Goal: Task Accomplishment & Management: Use online tool/utility

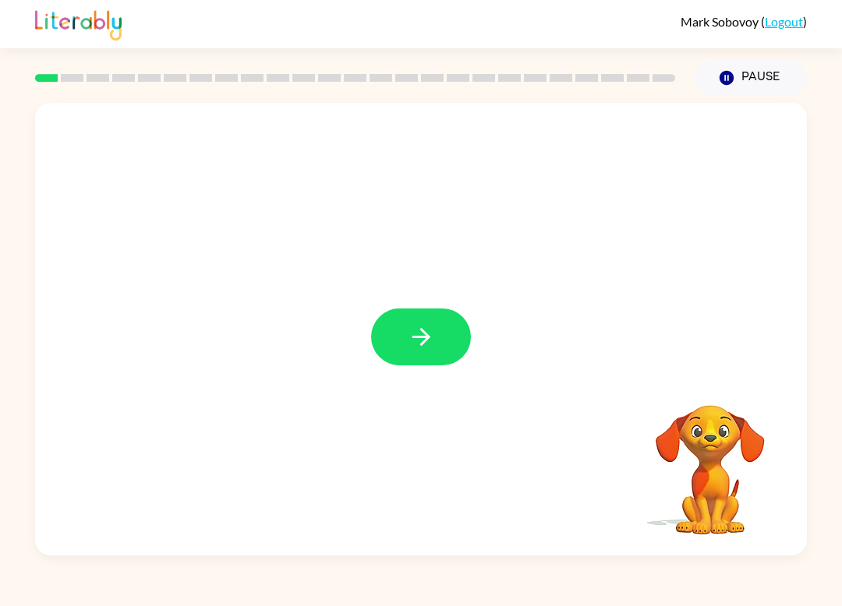
click at [453, 344] on button "button" at bounding box center [421, 337] width 100 height 57
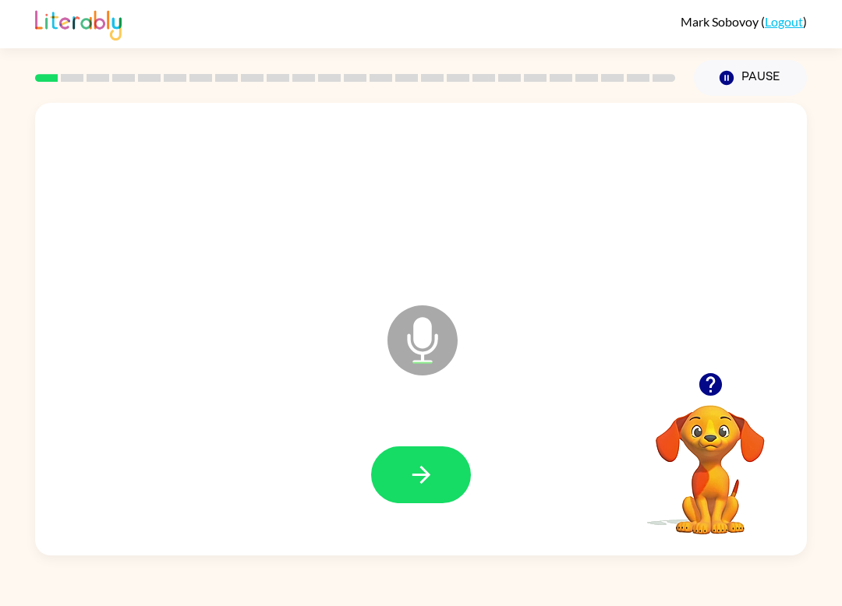
click at [469, 474] on button "button" at bounding box center [421, 475] width 100 height 57
click at [435, 484] on button "button" at bounding box center [421, 475] width 100 height 57
click at [422, 472] on icon "button" at bounding box center [421, 474] width 27 height 27
click at [437, 465] on button "button" at bounding box center [421, 475] width 100 height 57
click at [435, 458] on button "button" at bounding box center [421, 475] width 100 height 57
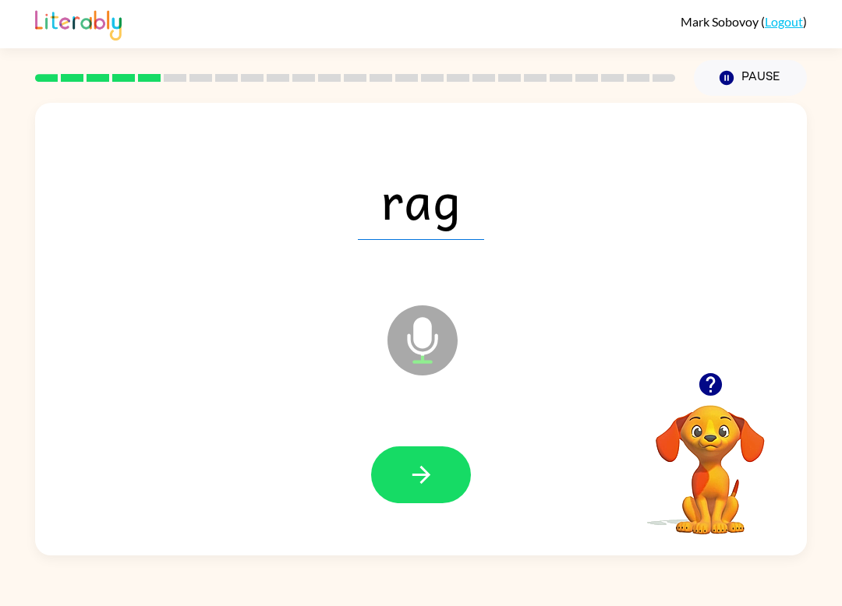
click at [423, 460] on button "button" at bounding box center [421, 475] width 100 height 57
click at [434, 500] on button "button" at bounding box center [421, 475] width 100 height 57
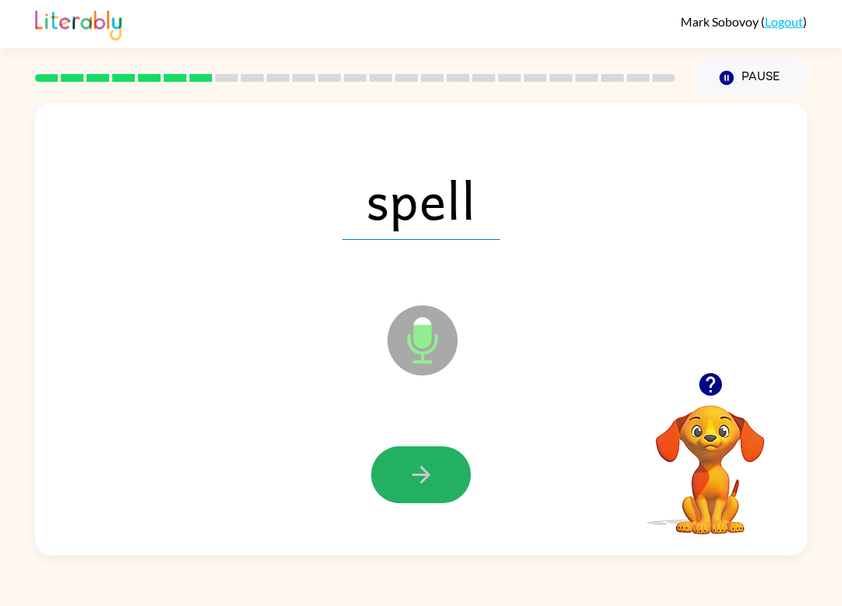
click at [430, 482] on icon "button" at bounding box center [421, 474] width 27 height 27
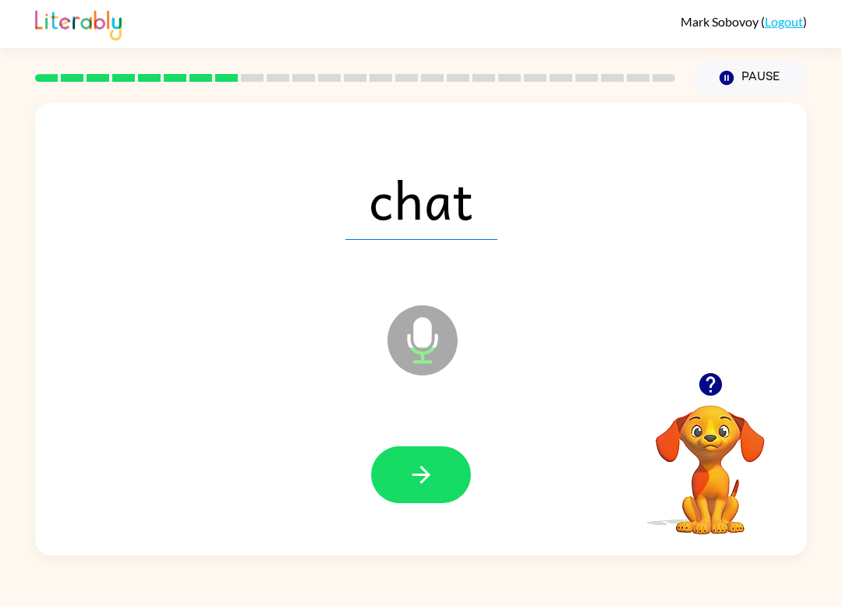
click at [433, 503] on button "button" at bounding box center [421, 475] width 100 height 57
click at [433, 458] on button "button" at bounding box center [421, 475] width 100 height 57
click at [542, 470] on div at bounding box center [421, 475] width 741 height 130
click at [429, 483] on icon "button" at bounding box center [421, 474] width 27 height 27
click at [428, 468] on icon "button" at bounding box center [421, 474] width 27 height 27
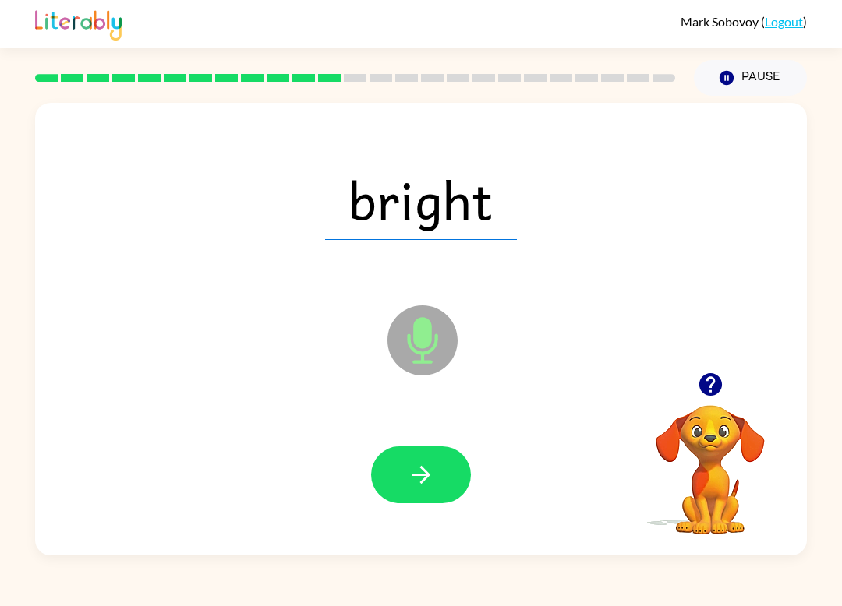
click at [422, 514] on div at bounding box center [421, 475] width 741 height 130
click at [438, 481] on button "button" at bounding box center [421, 475] width 100 height 57
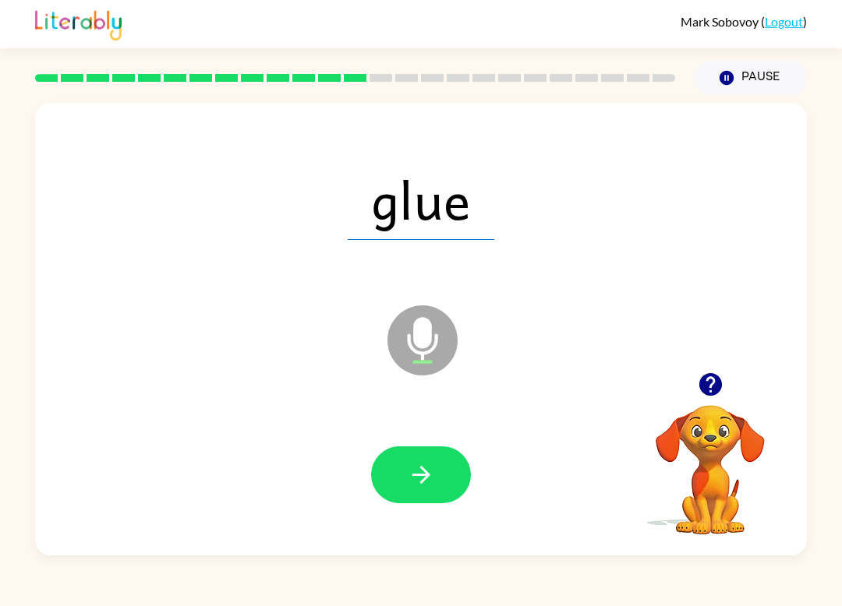
click at [450, 467] on button "button" at bounding box center [421, 475] width 100 height 57
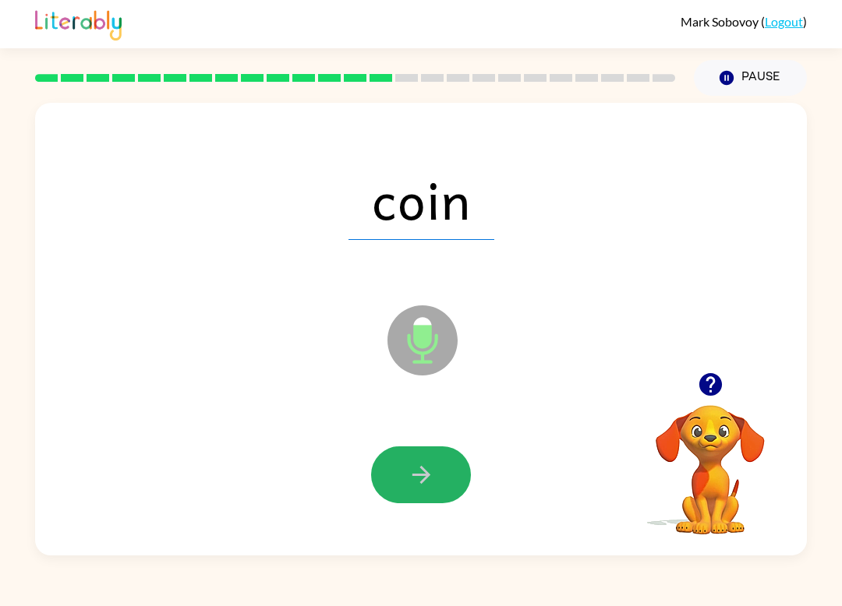
click at [445, 497] on button "button" at bounding box center [421, 475] width 100 height 57
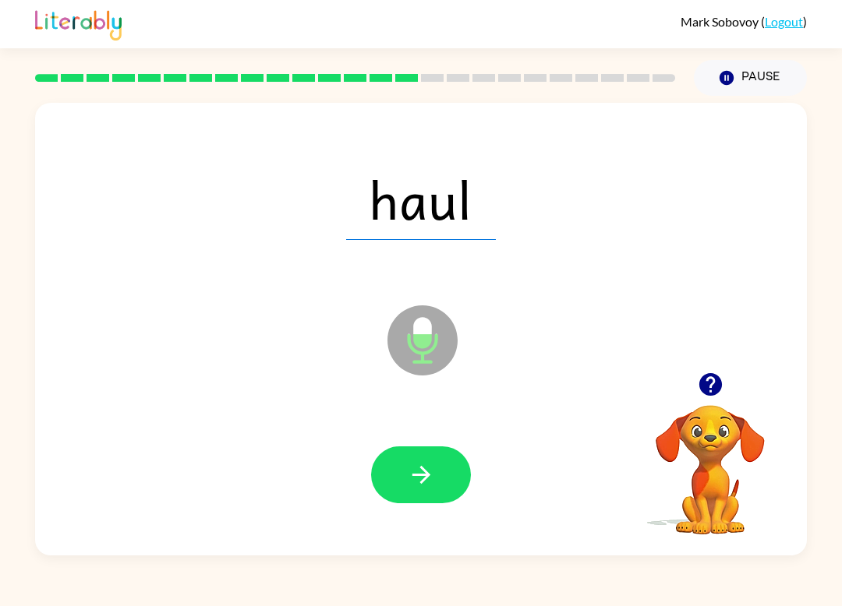
click at [458, 497] on button "button" at bounding box center [421, 475] width 100 height 57
click at [431, 466] on icon "button" at bounding box center [421, 474] width 27 height 27
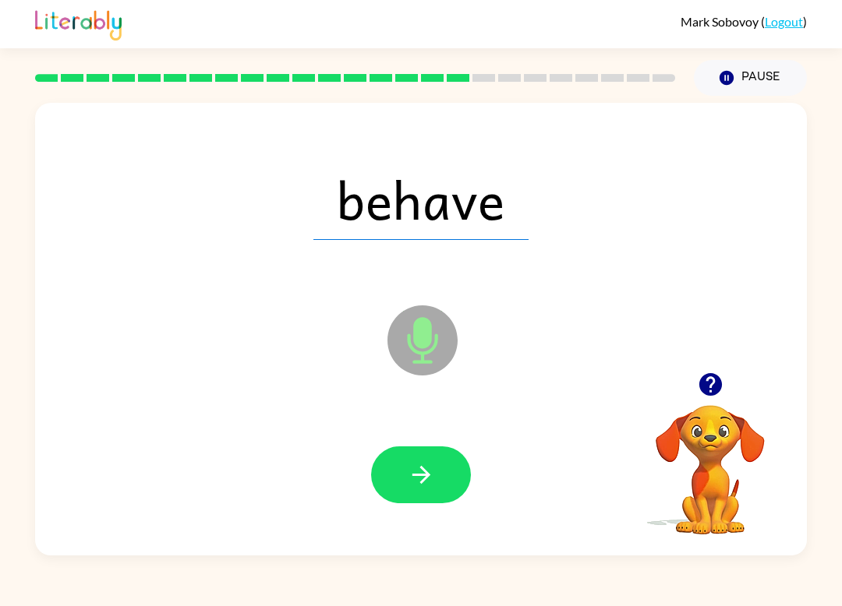
click at [408, 483] on icon "button" at bounding box center [421, 474] width 27 height 27
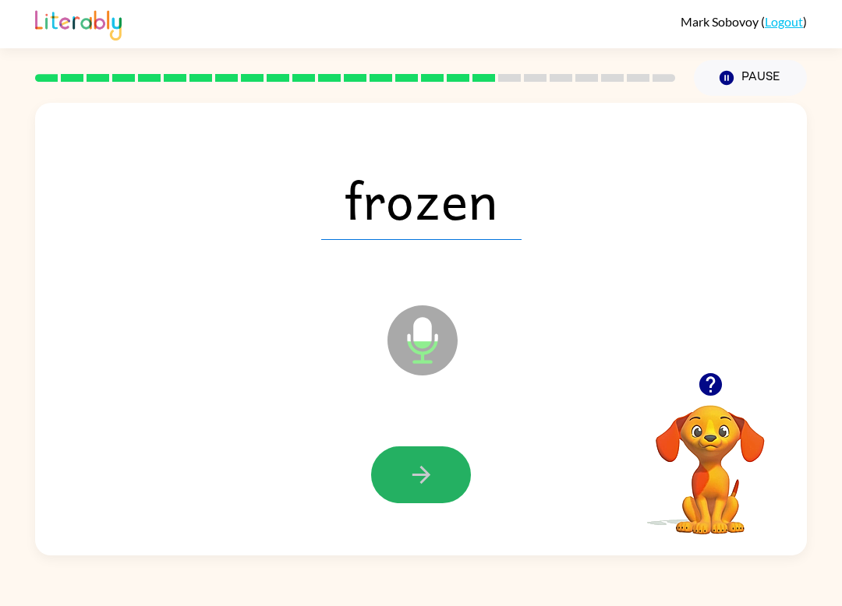
click at [431, 465] on icon "button" at bounding box center [421, 474] width 27 height 27
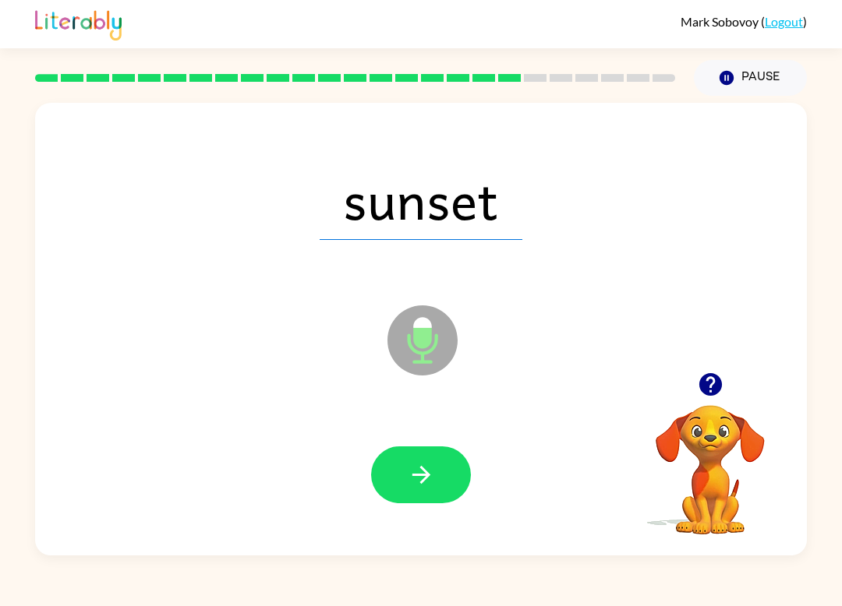
click at [405, 489] on button "button" at bounding box center [421, 475] width 100 height 57
click at [428, 481] on icon "button" at bounding box center [421, 474] width 27 height 27
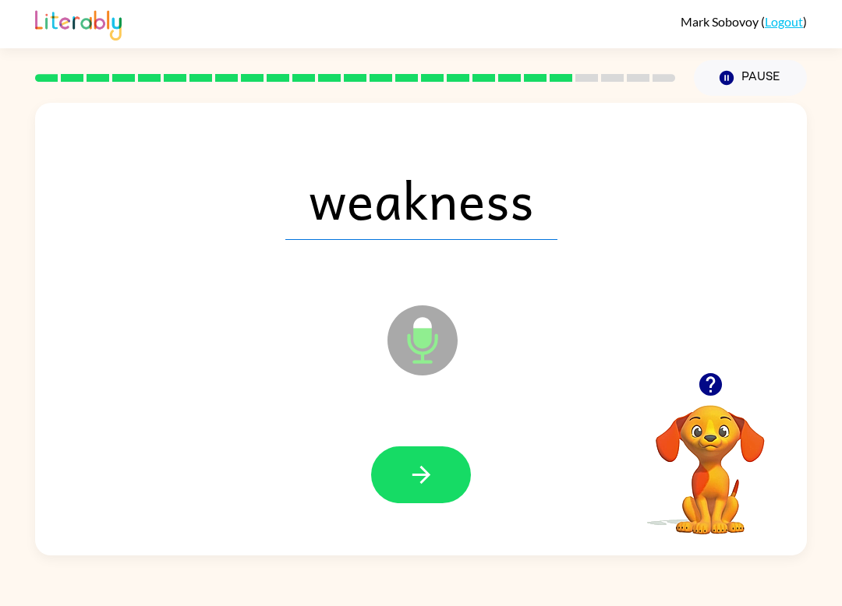
click at [429, 475] on icon "button" at bounding box center [421, 475] width 18 height 18
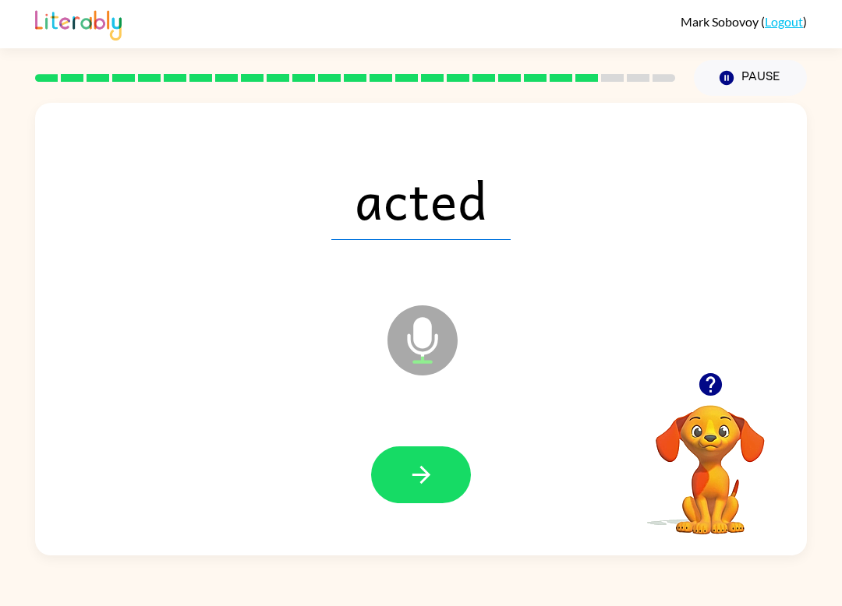
click at [420, 469] on icon "button" at bounding box center [421, 474] width 27 height 27
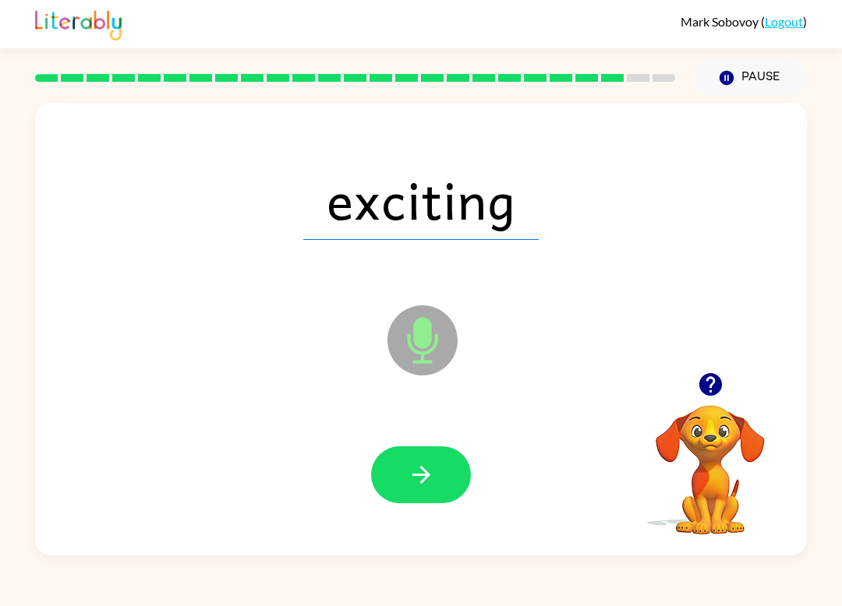
click at [384, 458] on button "button" at bounding box center [421, 475] width 100 height 57
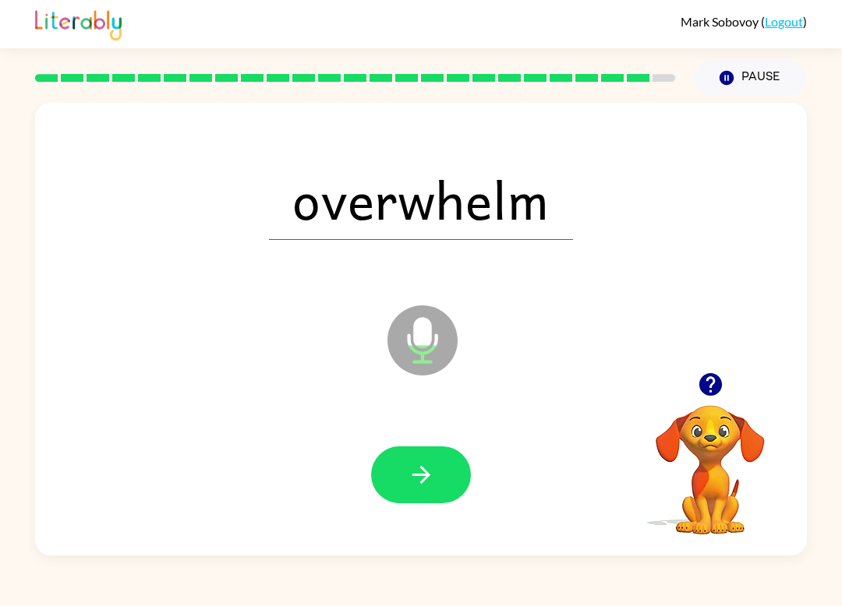
click at [450, 482] on button "button" at bounding box center [421, 475] width 100 height 57
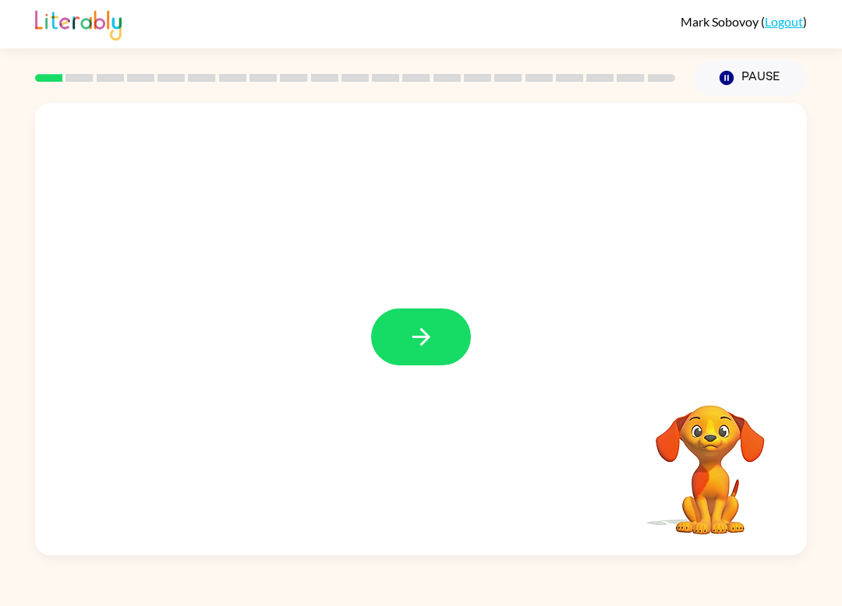
click at [428, 351] on icon "button" at bounding box center [421, 336] width 27 height 27
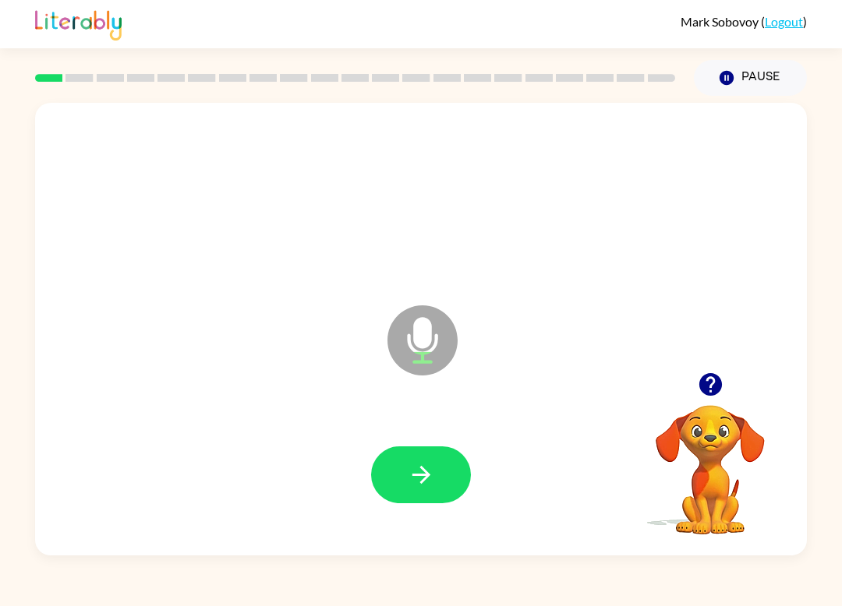
click at [455, 475] on button "button" at bounding box center [421, 475] width 100 height 57
click at [424, 433] on div at bounding box center [421, 475] width 741 height 130
click at [401, 478] on button "button" at bounding box center [421, 475] width 100 height 57
click at [437, 475] on button "button" at bounding box center [421, 475] width 100 height 57
click at [451, 494] on button "button" at bounding box center [421, 475] width 100 height 57
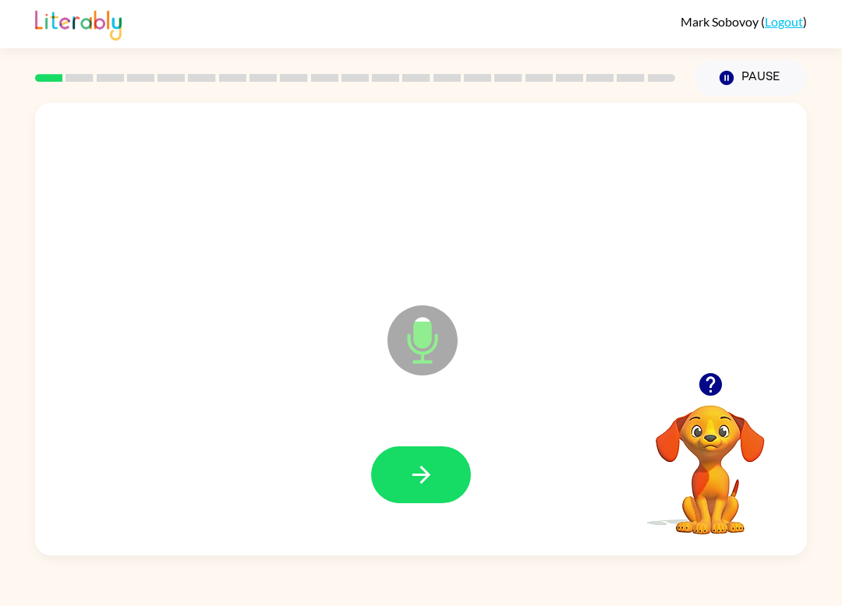
click at [430, 458] on button "button" at bounding box center [421, 475] width 100 height 57
click at [428, 492] on button "button" at bounding box center [421, 475] width 100 height 57
click at [413, 476] on icon "button" at bounding box center [421, 475] width 18 height 18
click at [440, 483] on button "button" at bounding box center [421, 475] width 100 height 57
click at [416, 465] on icon "button" at bounding box center [421, 474] width 27 height 27
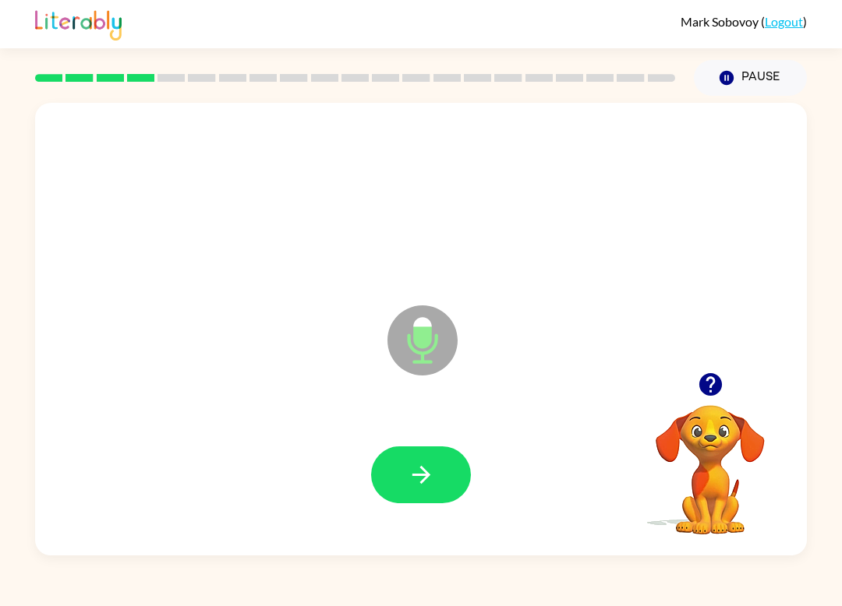
click at [419, 454] on button "button" at bounding box center [421, 475] width 100 height 57
click at [417, 465] on icon "button" at bounding box center [421, 474] width 27 height 27
click at [444, 457] on button "button" at bounding box center [421, 475] width 100 height 57
click at [423, 458] on button "button" at bounding box center [421, 475] width 100 height 57
click at [413, 490] on button "button" at bounding box center [421, 475] width 100 height 57
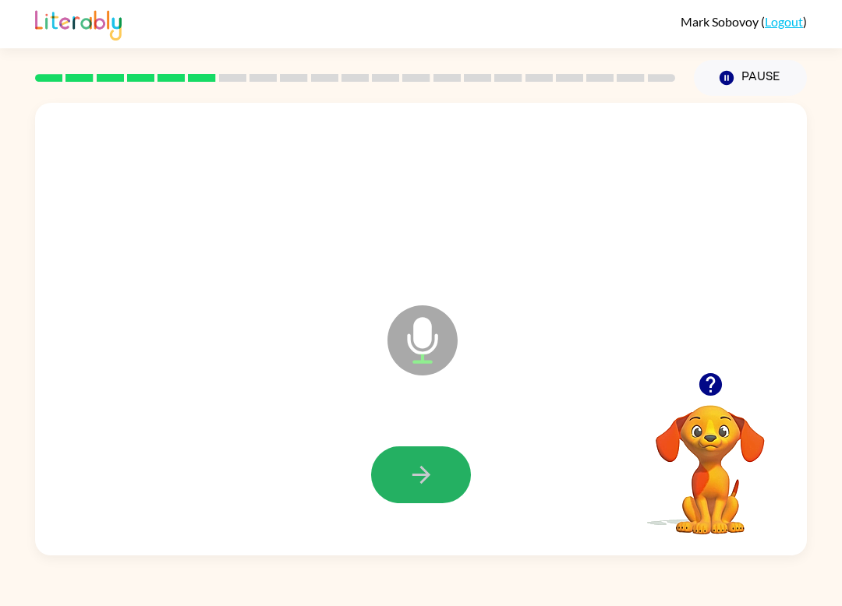
click at [430, 485] on icon "button" at bounding box center [421, 474] width 27 height 27
click at [434, 475] on icon "button" at bounding box center [421, 474] width 27 height 27
click at [429, 470] on icon "button" at bounding box center [421, 474] width 27 height 27
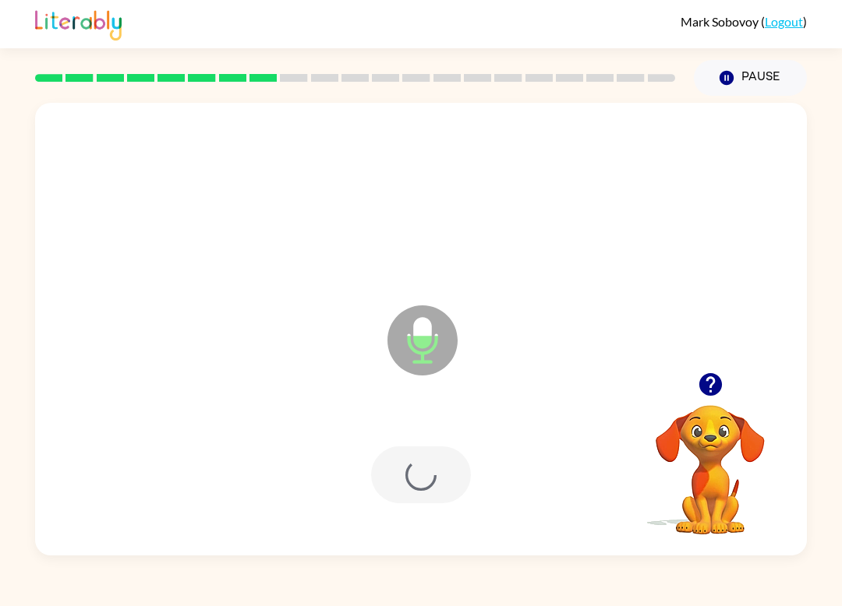
click at [550, 588] on div "Mark Sobovoy ( Logout ) Pause Pause Microphone The Microphone is here when it i…" at bounding box center [421, 303] width 842 height 606
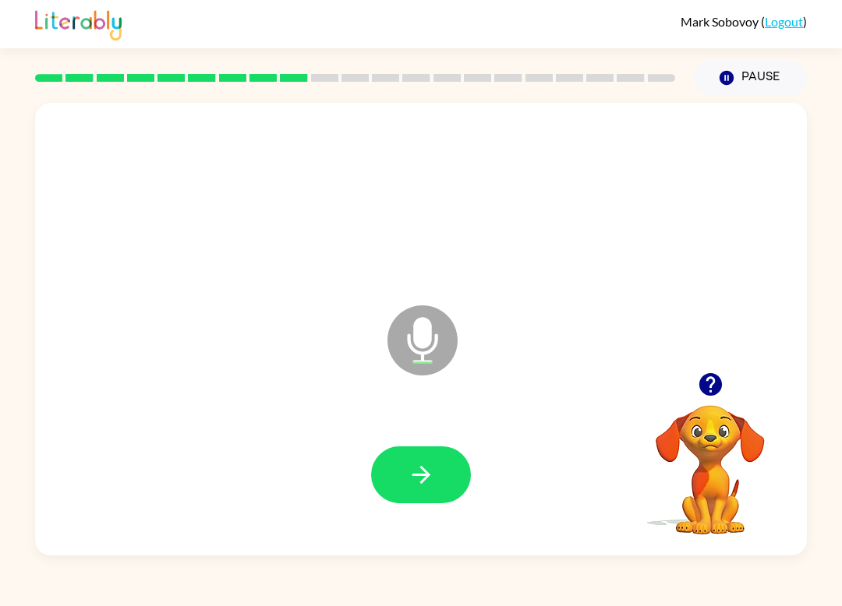
click at [440, 483] on button "button" at bounding box center [421, 475] width 100 height 57
click at [440, 471] on button "button" at bounding box center [421, 475] width 100 height 57
click at [401, 459] on button "button" at bounding box center [421, 475] width 100 height 57
click at [401, 464] on button "button" at bounding box center [421, 475] width 100 height 57
click at [413, 465] on icon "button" at bounding box center [421, 474] width 27 height 27
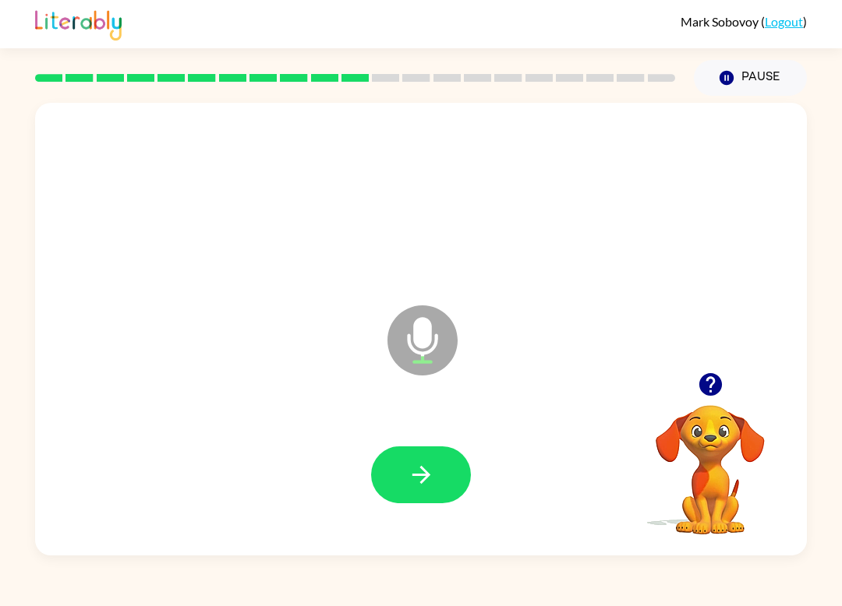
click at [391, 476] on button "button" at bounding box center [421, 475] width 100 height 57
click at [419, 468] on icon "button" at bounding box center [421, 474] width 27 height 27
click at [404, 470] on button "button" at bounding box center [421, 475] width 100 height 57
click at [455, 437] on div at bounding box center [421, 475] width 741 height 130
click at [422, 481] on icon "button" at bounding box center [421, 474] width 27 height 27
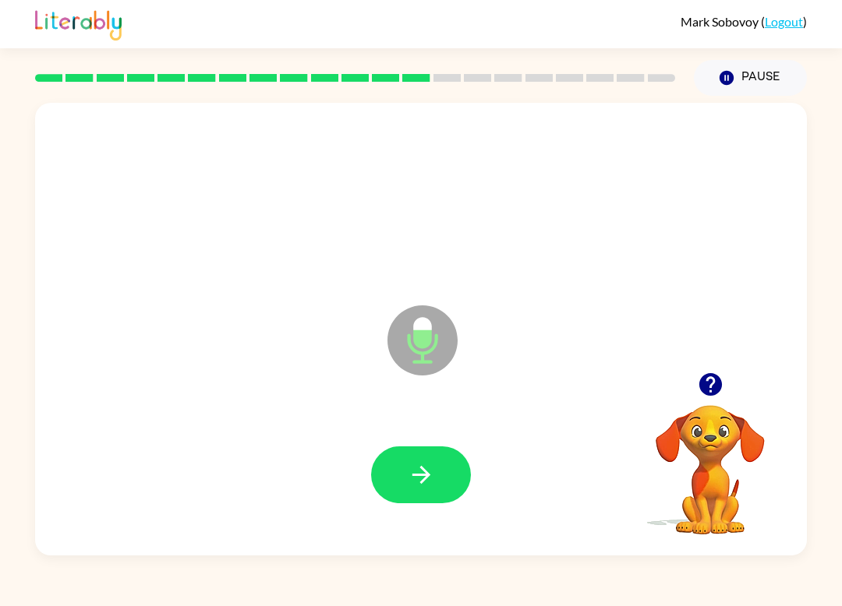
click at [437, 478] on button "button" at bounding box center [421, 475] width 100 height 57
click at [447, 478] on button "button" at bounding box center [421, 475] width 100 height 57
click at [412, 470] on icon "button" at bounding box center [421, 474] width 27 height 27
click at [448, 460] on button "button" at bounding box center [421, 475] width 100 height 57
click at [428, 460] on button "button" at bounding box center [421, 475] width 100 height 57
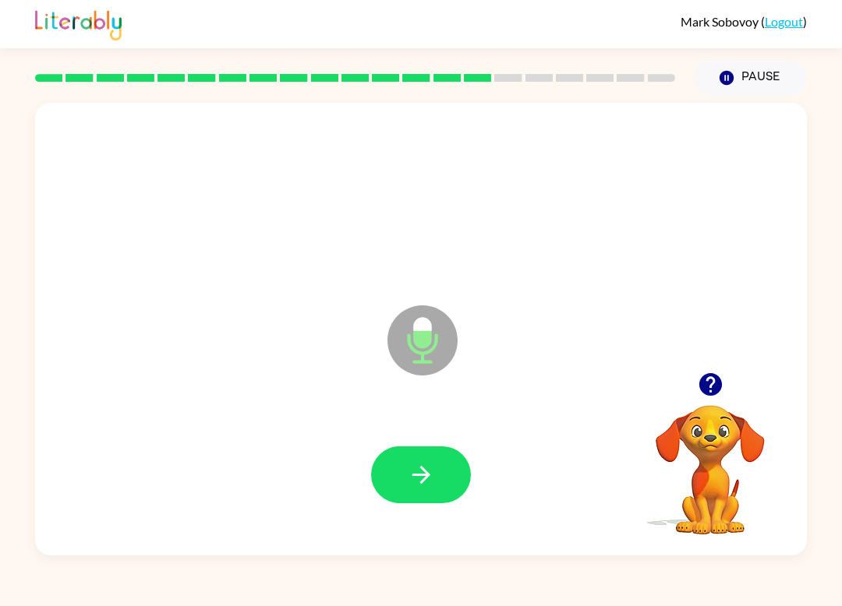
click at [437, 479] on button "button" at bounding box center [421, 475] width 100 height 57
click at [442, 476] on button "button" at bounding box center [421, 475] width 100 height 57
click at [443, 476] on button "button" at bounding box center [421, 475] width 100 height 57
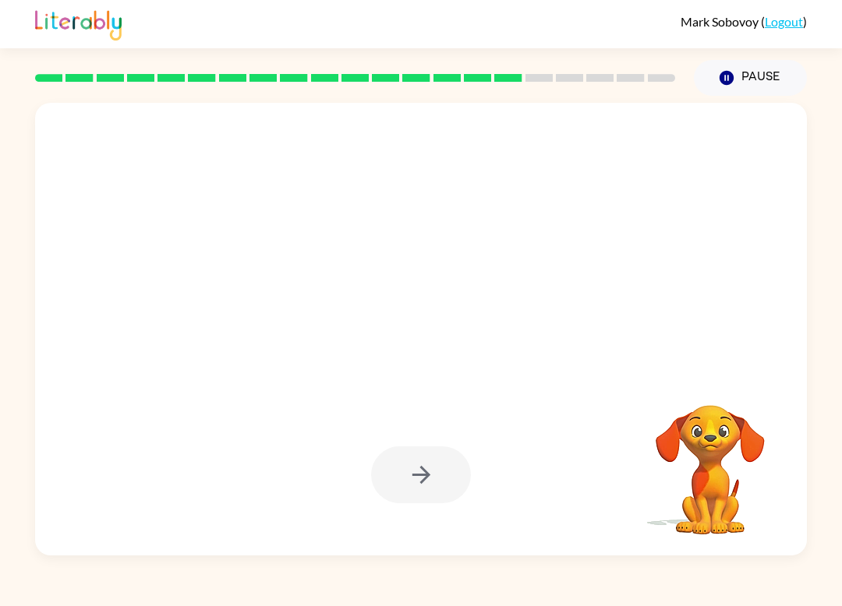
click at [416, 493] on div at bounding box center [421, 475] width 100 height 57
click at [375, 476] on div at bounding box center [421, 475] width 100 height 57
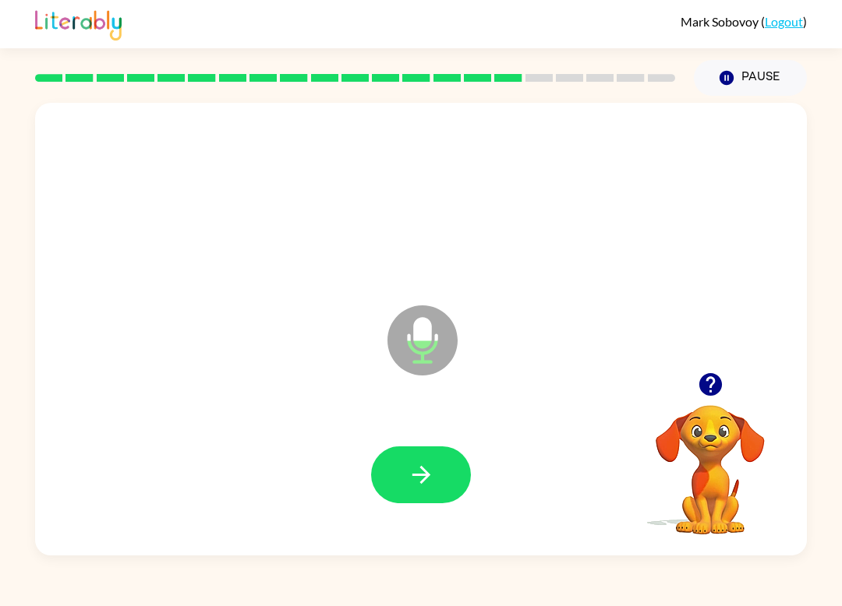
click at [435, 485] on button "button" at bounding box center [421, 475] width 100 height 57
click at [442, 478] on button "button" at bounding box center [421, 475] width 100 height 57
click at [416, 474] on icon "button" at bounding box center [421, 474] width 27 height 27
click at [400, 465] on button "button" at bounding box center [421, 475] width 100 height 57
click at [437, 473] on button "button" at bounding box center [421, 475] width 100 height 57
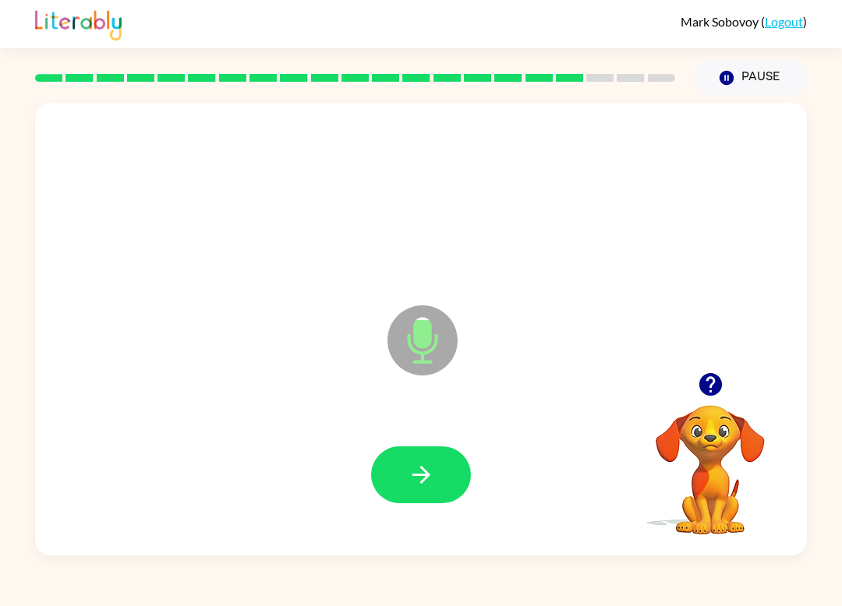
click at [443, 477] on button "button" at bounding box center [421, 475] width 100 height 57
click at [430, 478] on icon "button" at bounding box center [421, 474] width 27 height 27
click at [434, 473] on icon "button" at bounding box center [421, 474] width 27 height 27
click at [435, 471] on button "button" at bounding box center [421, 475] width 100 height 57
click at [439, 479] on button "button" at bounding box center [421, 475] width 100 height 57
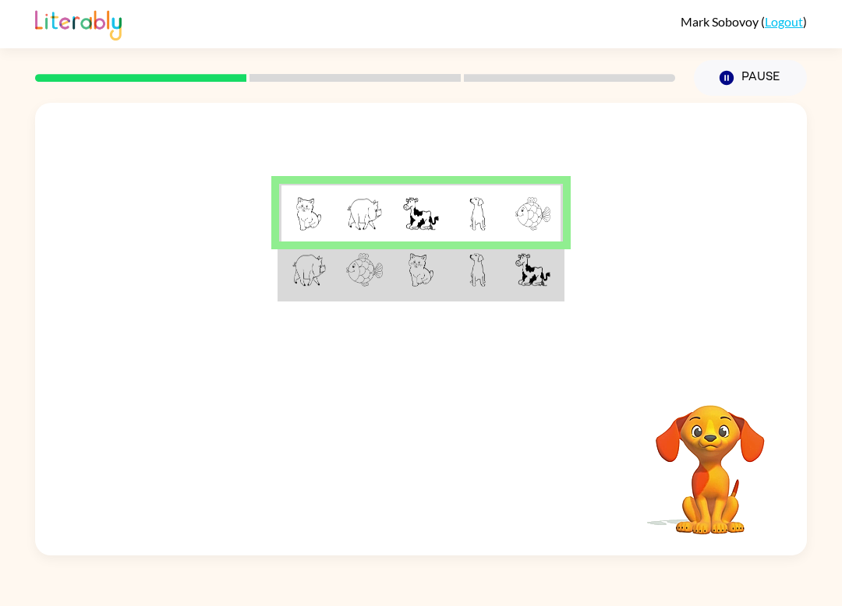
click at [328, 217] on td at bounding box center [307, 213] width 57 height 58
click at [316, 279] on img at bounding box center [309, 270] width 35 height 34
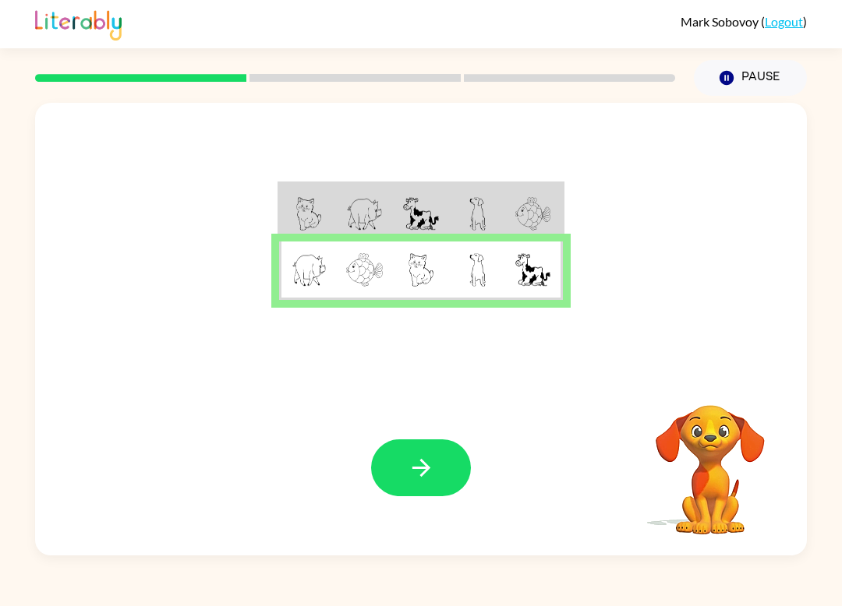
click at [427, 454] on button "button" at bounding box center [421, 468] width 100 height 57
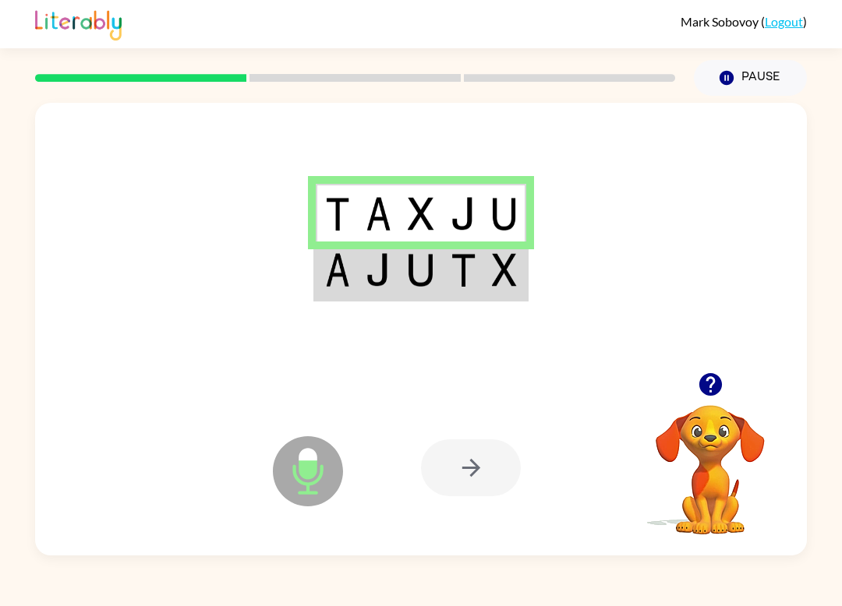
click at [477, 462] on div at bounding box center [471, 468] width 100 height 57
click at [341, 275] on img at bounding box center [337, 270] width 24 height 34
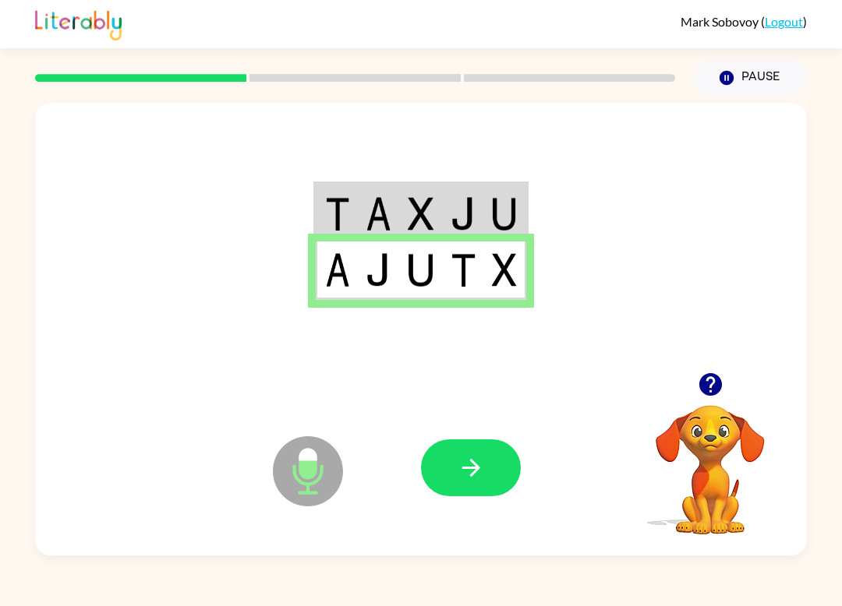
click at [511, 270] on img at bounding box center [504, 270] width 24 height 34
click at [493, 443] on button "button" at bounding box center [471, 468] width 100 height 57
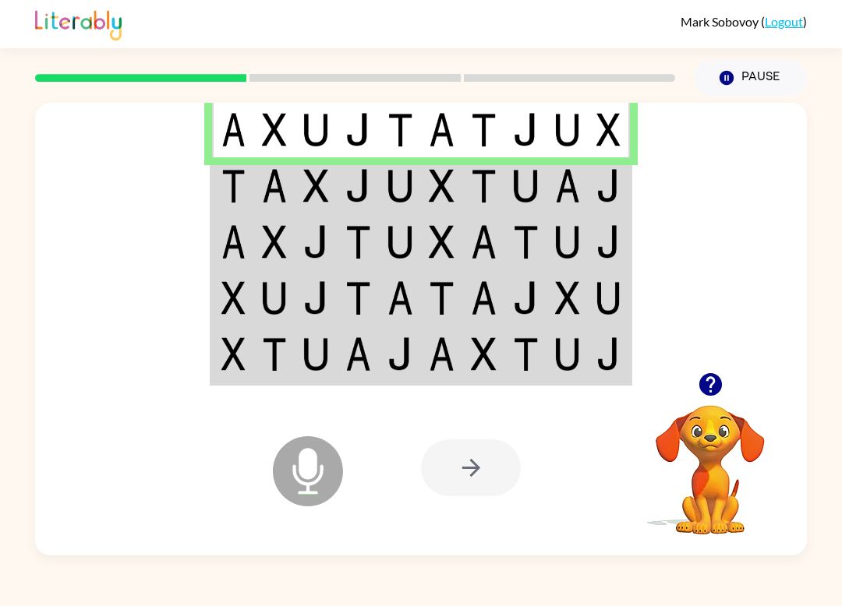
click at [234, 193] on img at bounding box center [233, 186] width 24 height 34
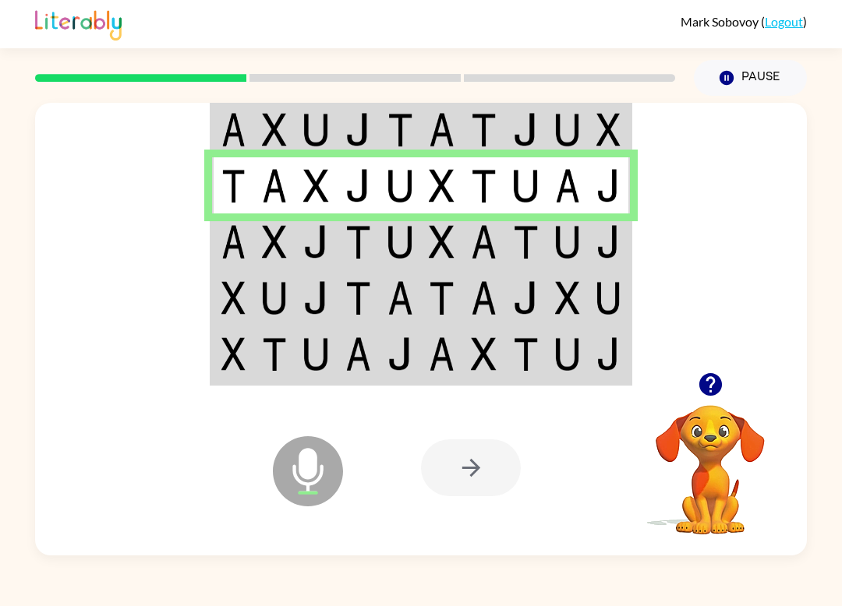
click at [338, 247] on td at bounding box center [359, 242] width 42 height 56
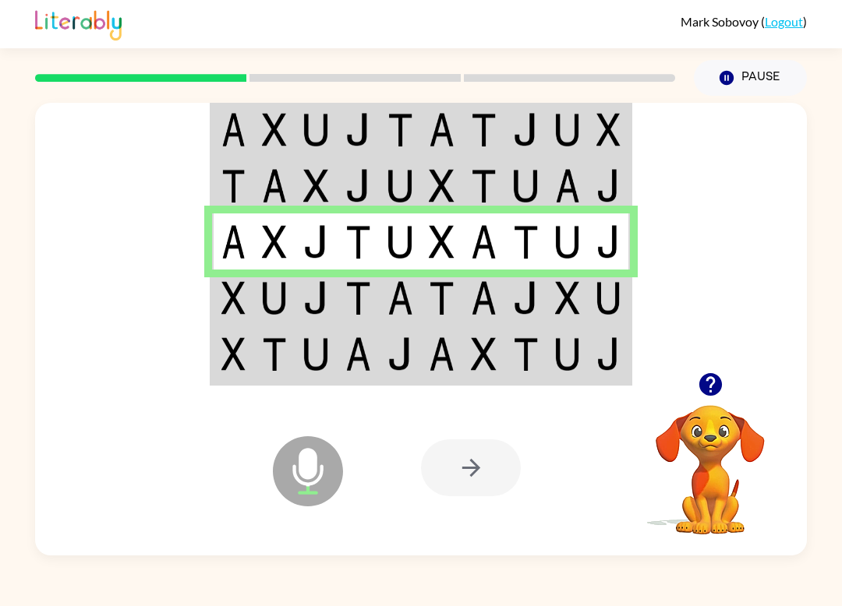
click at [221, 289] on img at bounding box center [233, 298] width 24 height 34
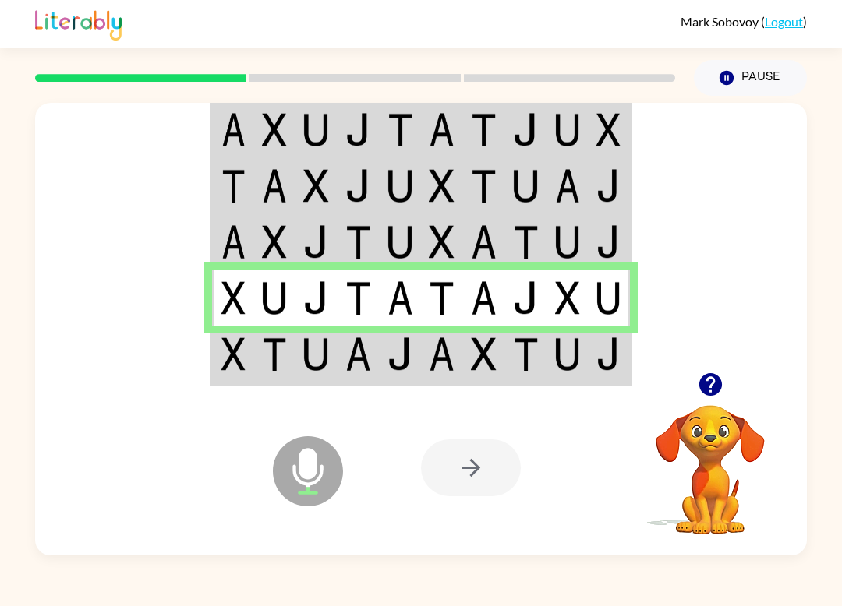
click at [217, 353] on td at bounding box center [233, 355] width 42 height 58
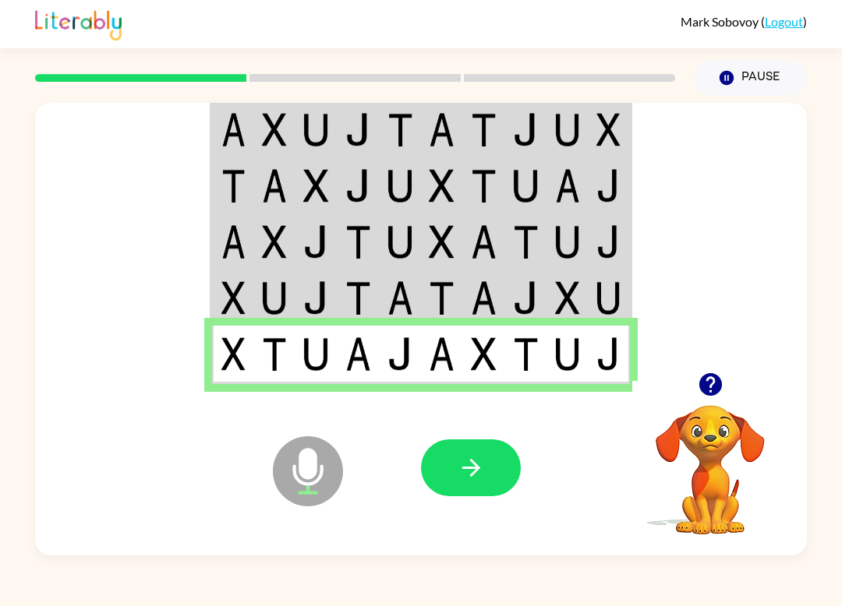
click at [490, 485] on button "button" at bounding box center [471, 468] width 100 height 57
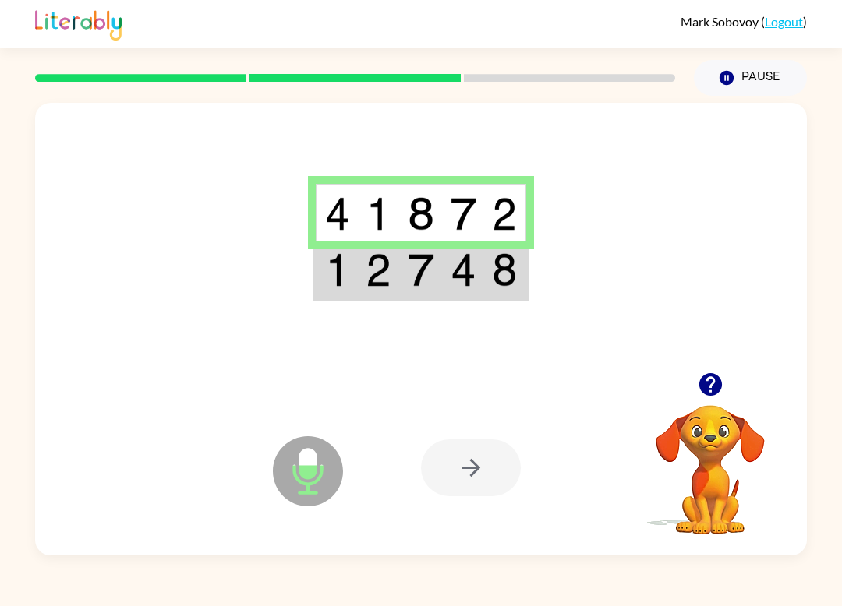
click at [509, 273] on img at bounding box center [504, 270] width 24 height 34
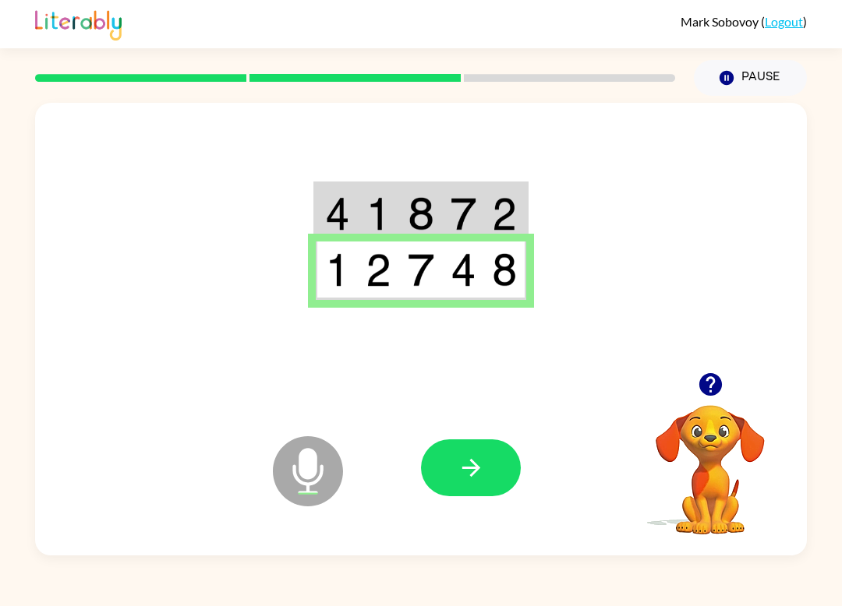
click at [477, 460] on icon "button" at bounding box center [471, 467] width 27 height 27
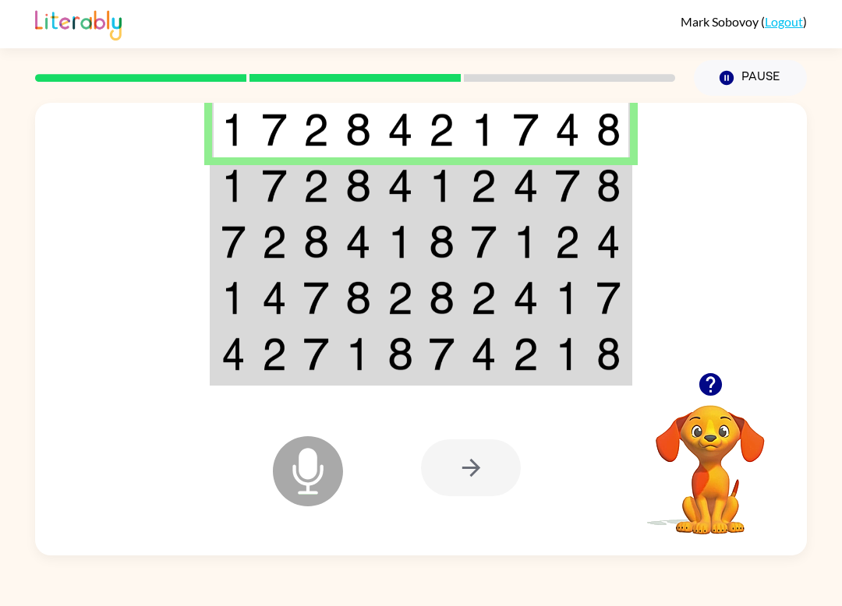
click at [217, 189] on td at bounding box center [233, 185] width 42 height 56
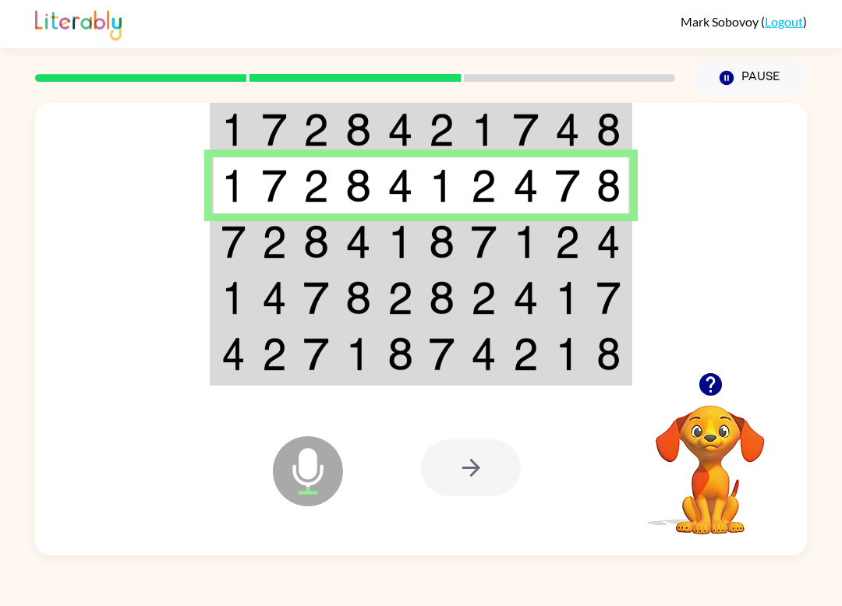
click at [240, 240] on img at bounding box center [233, 242] width 24 height 34
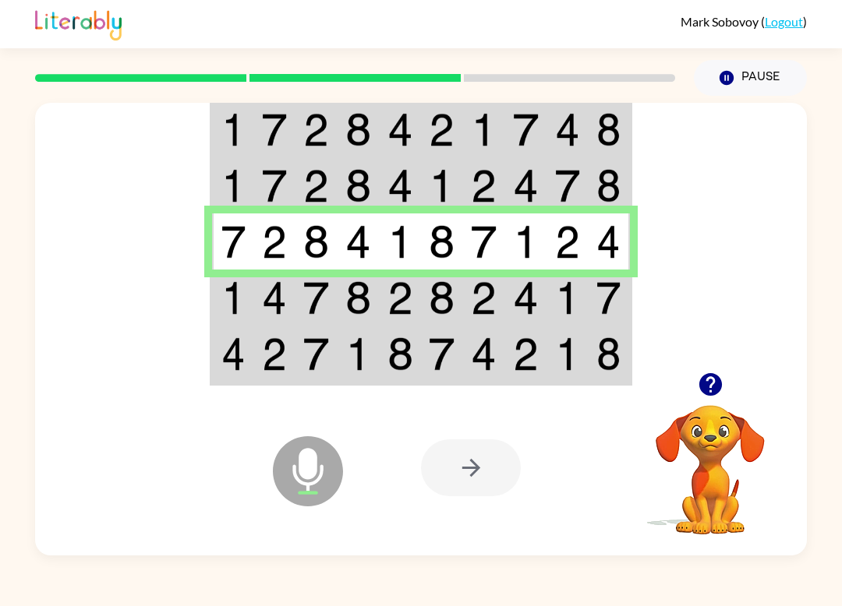
click at [225, 295] on img at bounding box center [233, 298] width 24 height 34
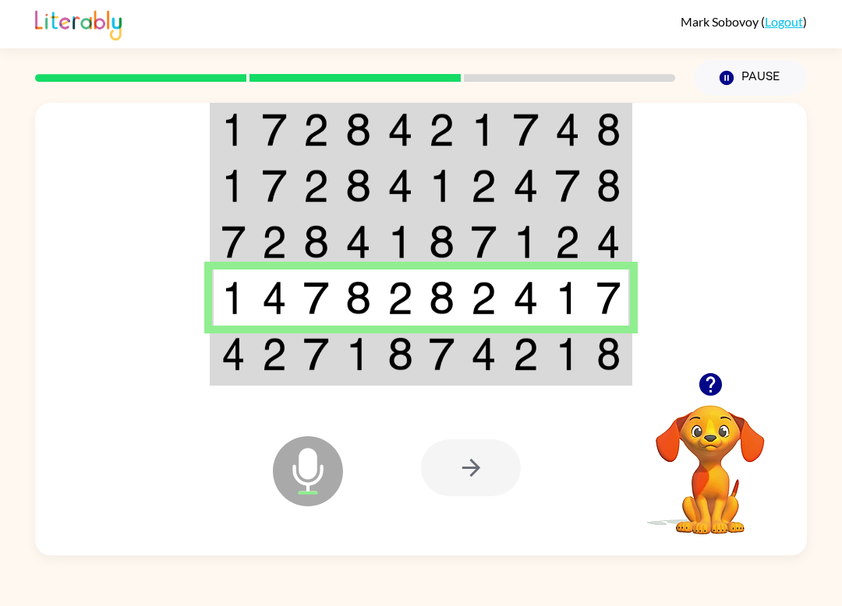
click at [592, 369] on td at bounding box center [610, 355] width 42 height 58
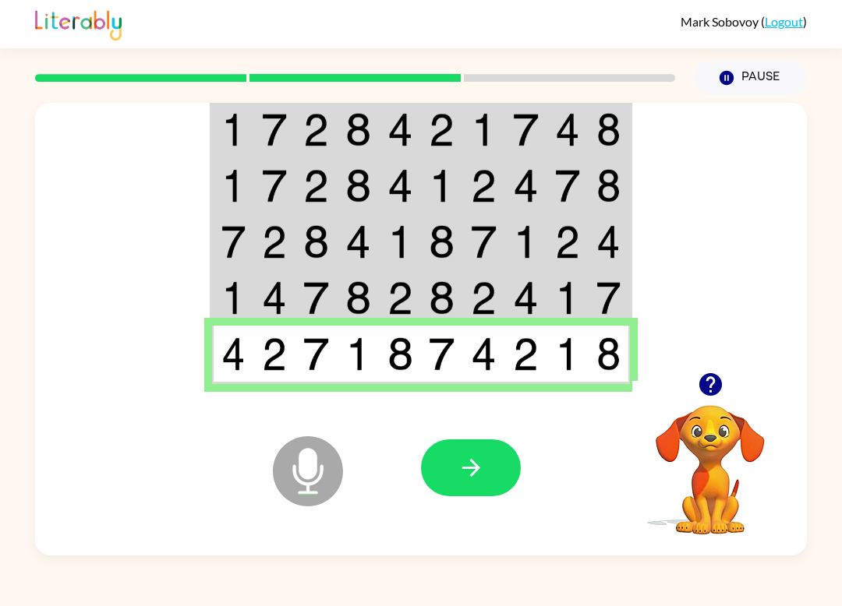
click at [493, 468] on button "button" at bounding box center [471, 468] width 100 height 57
